Goal: Task Accomplishment & Management: Use online tool/utility

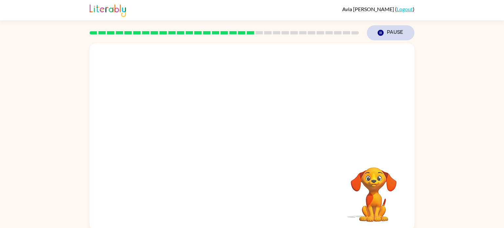
click at [380, 34] on icon "button" at bounding box center [380, 33] width 6 height 6
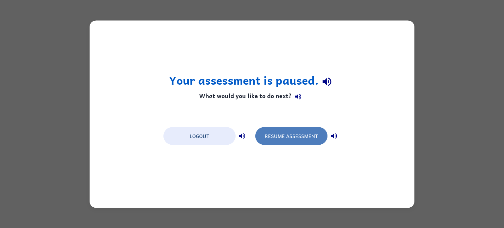
click at [296, 128] on button "Resume Assessment" at bounding box center [291, 136] width 72 height 18
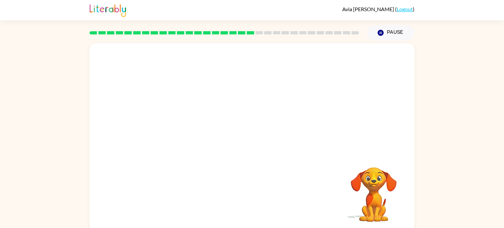
click at [176, 120] on video "Your browser must support playing .mp4 files to use Literably. Please try using…" at bounding box center [252, 98] width 325 height 110
click at [178, 125] on video "Your browser must support playing .mp4 files to use Literably. Please try using…" at bounding box center [252, 98] width 325 height 110
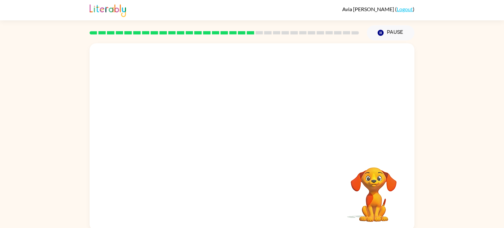
click at [178, 125] on video "Your browser must support playing .mp4 files to use Literably. Please try using…" at bounding box center [252, 98] width 325 height 110
click at [178, 126] on video "Your browser must support playing .mp4 files to use Literably. Please try using…" at bounding box center [252, 98] width 325 height 110
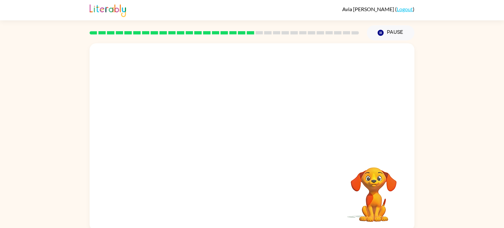
click at [178, 126] on video "Your browser must support playing .mp4 files to use Literably. Please try using…" at bounding box center [252, 98] width 325 height 110
click at [256, 140] on icon "button" at bounding box center [251, 139] width 11 height 11
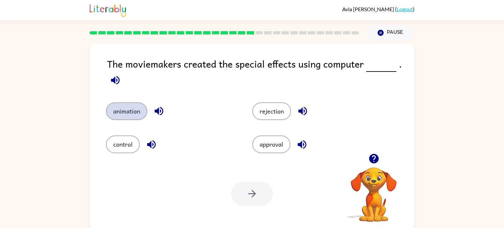
click at [131, 109] on button "animation" at bounding box center [126, 111] width 41 height 18
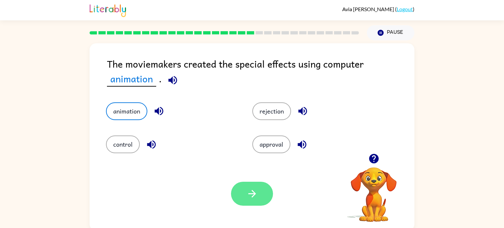
click at [241, 197] on button "button" at bounding box center [252, 194] width 42 height 24
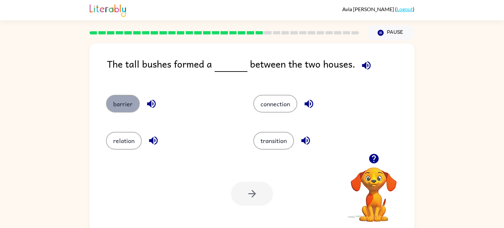
click at [131, 108] on button "barrier" at bounding box center [123, 104] width 34 height 18
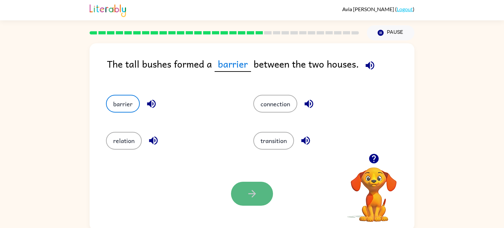
click at [245, 185] on button "button" at bounding box center [252, 194] width 42 height 24
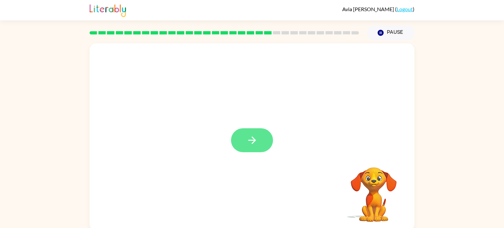
click at [252, 141] on icon "button" at bounding box center [251, 139] width 11 height 11
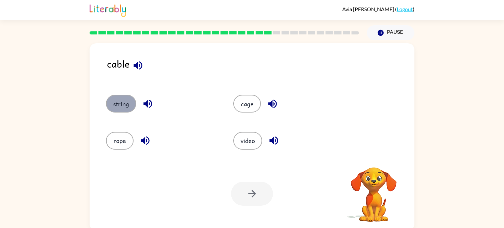
click at [116, 104] on button "string" at bounding box center [121, 104] width 30 height 18
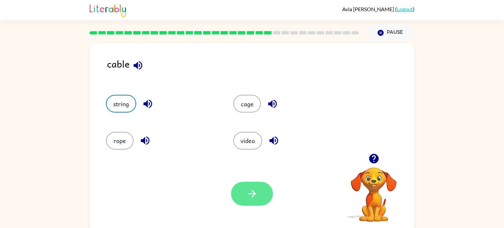
click at [255, 202] on button "button" at bounding box center [252, 194] width 42 height 24
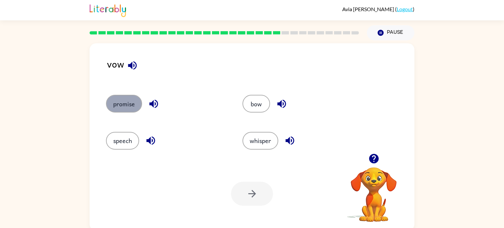
click at [123, 98] on button "promise" at bounding box center [124, 104] width 36 height 18
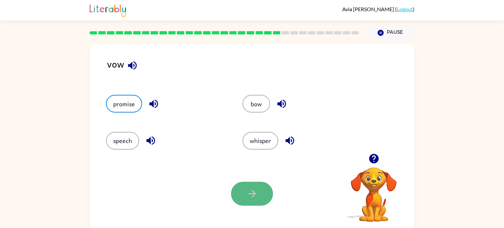
click at [254, 192] on icon "button" at bounding box center [251, 193] width 11 height 11
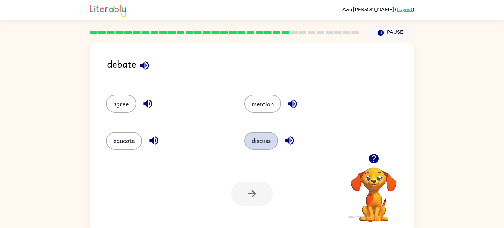
click at [261, 142] on button "discuss" at bounding box center [260, 141] width 33 height 18
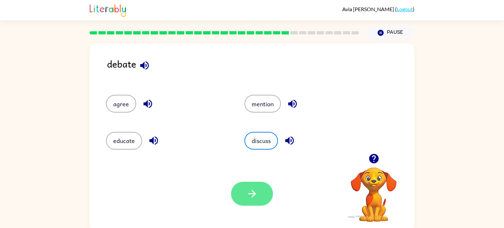
click at [250, 201] on button "button" at bounding box center [252, 194] width 42 height 24
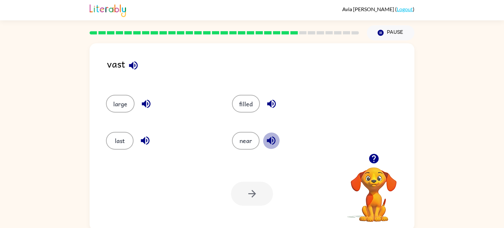
click at [271, 140] on icon "button" at bounding box center [270, 140] width 11 height 11
click at [271, 139] on icon "button" at bounding box center [270, 140] width 11 height 11
click at [271, 138] on icon "button" at bounding box center [270, 140] width 11 height 11
click at [131, 106] on button "large" at bounding box center [120, 104] width 29 height 18
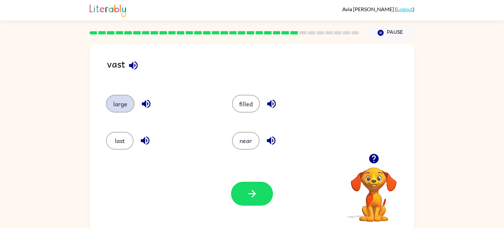
click at [128, 104] on button "large" at bounding box center [120, 104] width 29 height 18
click at [143, 99] on icon "button" at bounding box center [145, 103] width 11 height 11
click at [134, 103] on div "large" at bounding box center [161, 104] width 111 height 18
click at [133, 103] on button "large" at bounding box center [120, 104] width 29 height 18
click at [233, 110] on div "filled" at bounding box center [287, 104] width 111 height 18
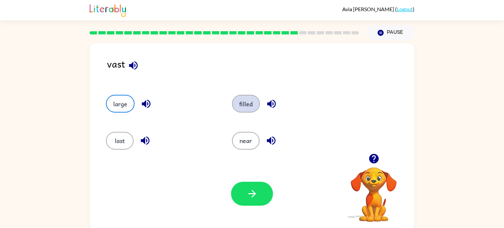
click at [235, 103] on button "filled" at bounding box center [246, 104] width 28 height 18
click at [245, 149] on button "near" at bounding box center [246, 141] width 28 height 18
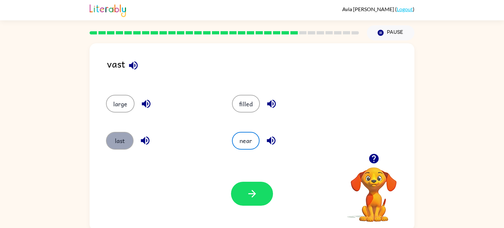
click at [132, 139] on button "last" at bounding box center [120, 141] width 28 height 18
click at [244, 102] on button "filled" at bounding box center [246, 104] width 28 height 18
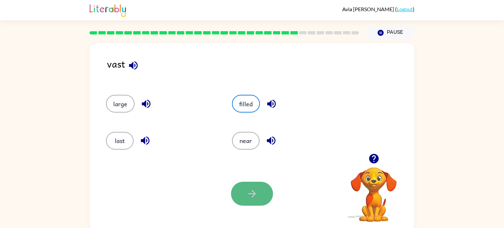
click at [257, 188] on button "button" at bounding box center [252, 194] width 42 height 24
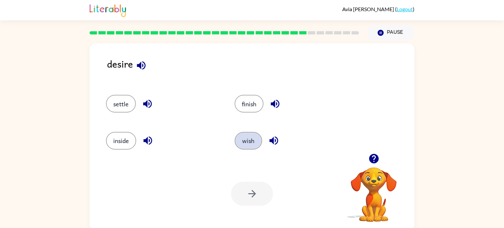
click at [238, 142] on button "wish" at bounding box center [248, 141] width 28 height 18
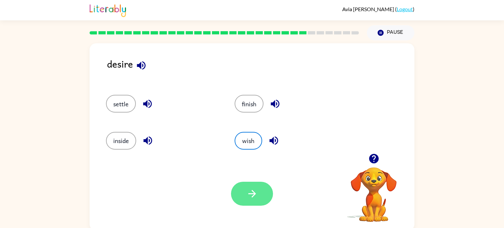
click at [251, 196] on icon "button" at bounding box center [251, 193] width 11 height 11
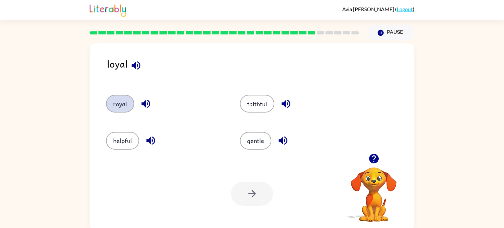
click at [126, 107] on button "royal" at bounding box center [120, 104] width 28 height 18
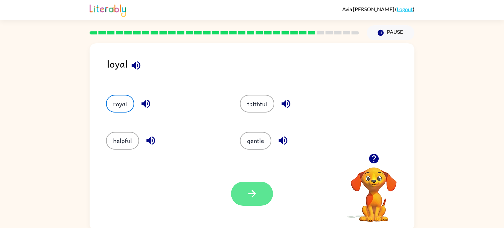
click at [254, 193] on icon "button" at bounding box center [252, 194] width 8 height 8
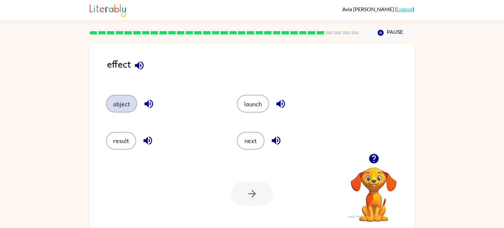
click at [127, 107] on button "object" at bounding box center [121, 104] width 31 height 18
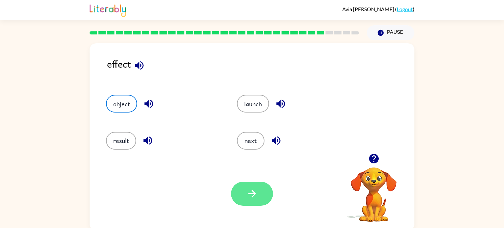
click at [253, 190] on icon "button" at bounding box center [251, 193] width 11 height 11
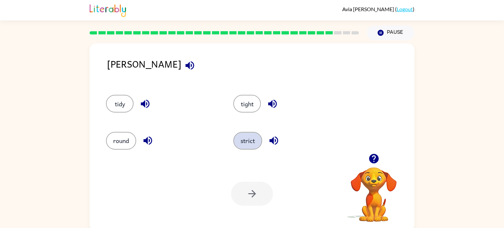
click at [239, 139] on button "strict" at bounding box center [247, 141] width 29 height 18
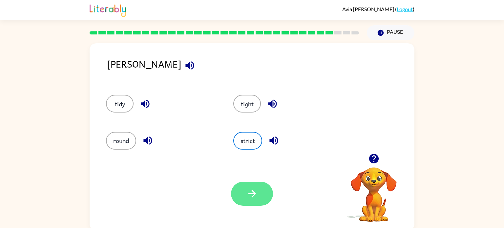
click at [254, 190] on icon "button" at bounding box center [251, 193] width 11 height 11
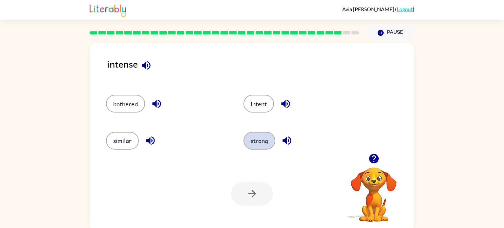
click at [264, 147] on button "strong" at bounding box center [259, 141] width 32 height 18
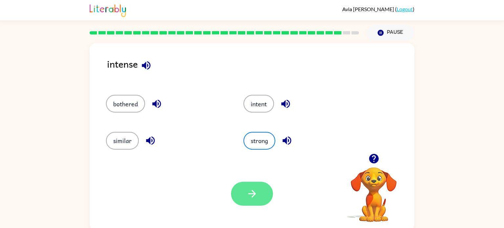
click at [251, 195] on icon "button" at bounding box center [251, 193] width 11 height 11
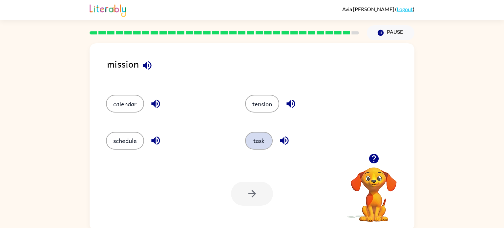
click at [254, 136] on button "task" at bounding box center [259, 141] width 28 height 18
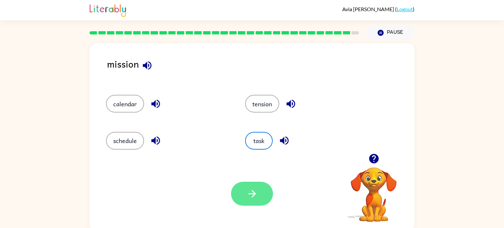
click at [247, 191] on icon "button" at bounding box center [251, 193] width 11 height 11
